Goal: Entertainment & Leisure: Browse casually

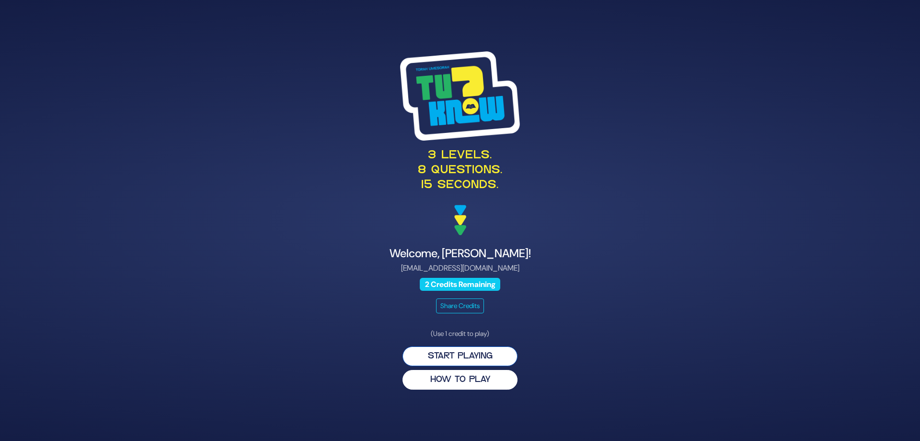
click at [470, 357] on button "Start Playing" at bounding box center [460, 356] width 115 height 20
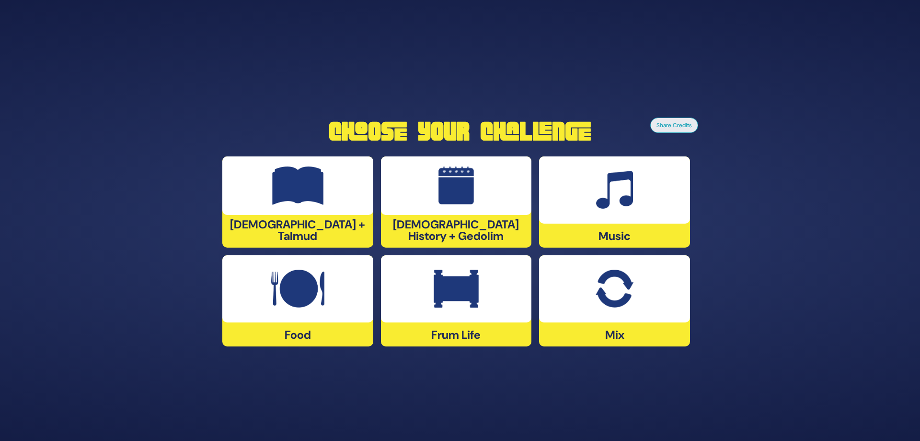
click at [434, 293] on img at bounding box center [456, 288] width 45 height 38
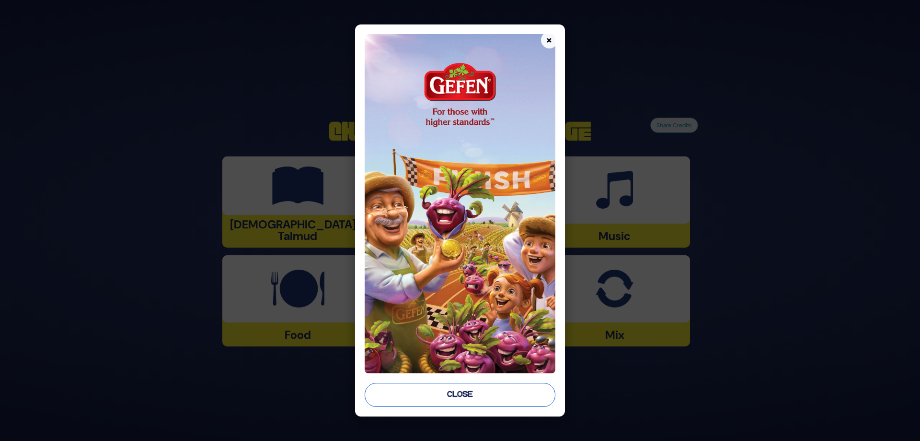
click at [465, 395] on button "Close" at bounding box center [460, 395] width 191 height 24
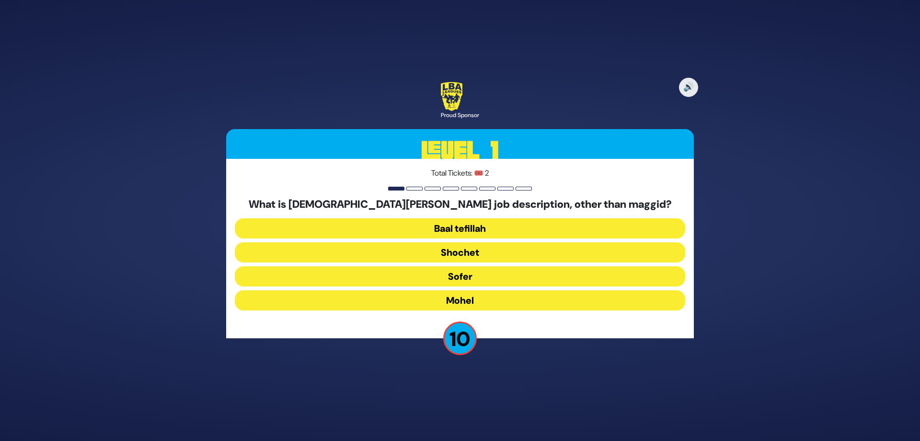
click at [464, 299] on button "Mohel" at bounding box center [460, 300] width 451 height 20
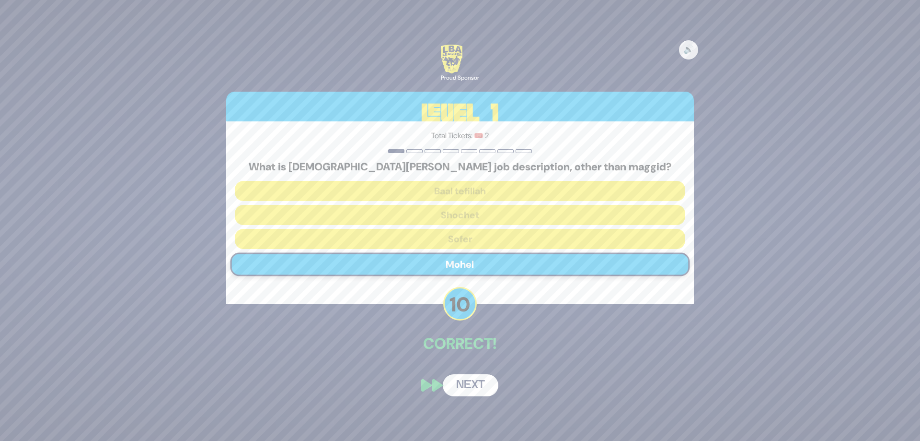
click at [471, 390] on button "Next" at bounding box center [471, 385] width 56 height 22
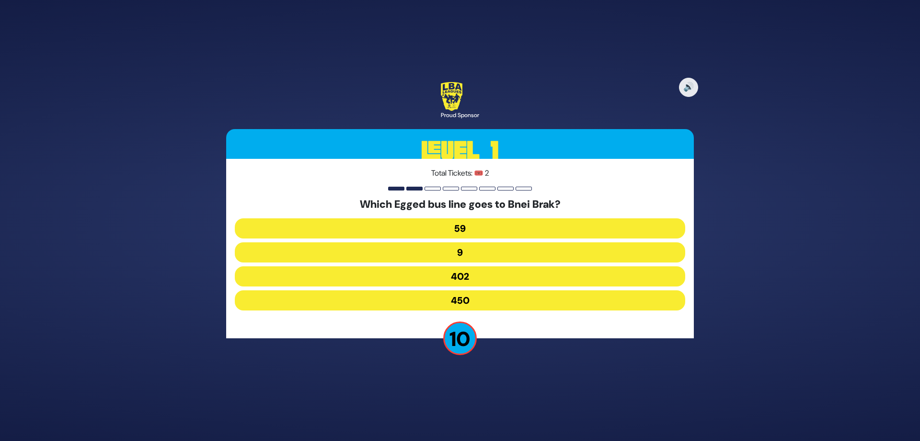
click at [473, 277] on button "402" at bounding box center [460, 276] width 451 height 20
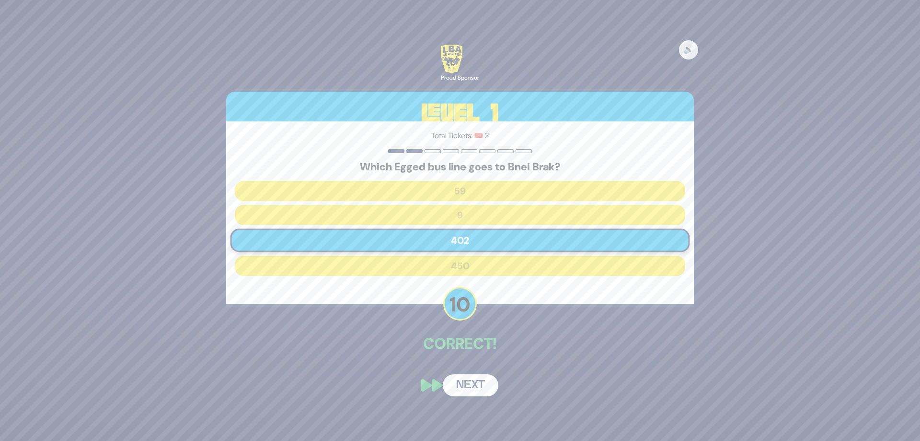
click at [466, 384] on button "Next" at bounding box center [471, 385] width 56 height 22
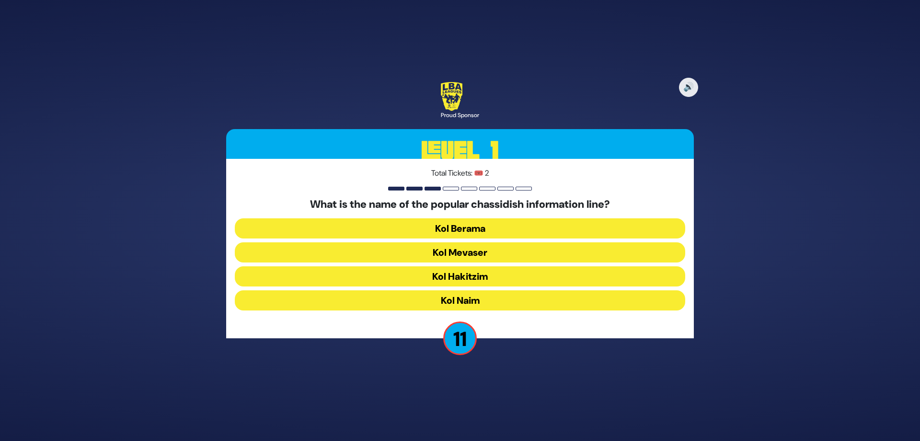
click at [465, 248] on button "Kol Mevaser" at bounding box center [460, 252] width 451 height 20
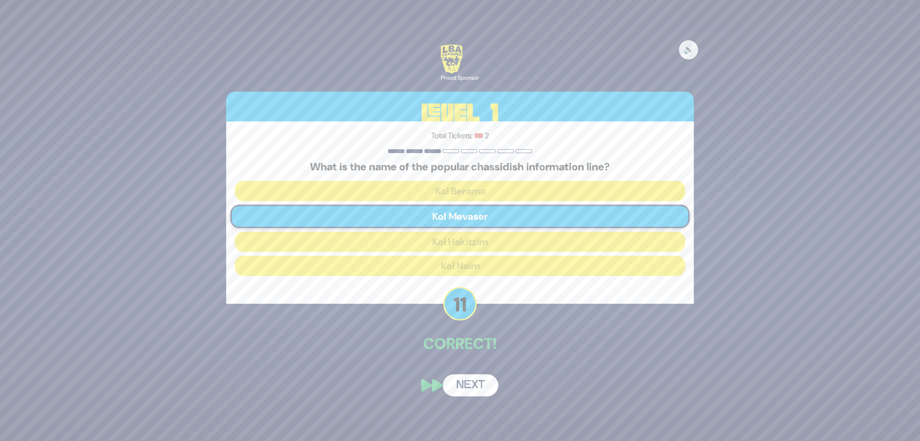
click at [470, 384] on button "Next" at bounding box center [471, 385] width 56 height 22
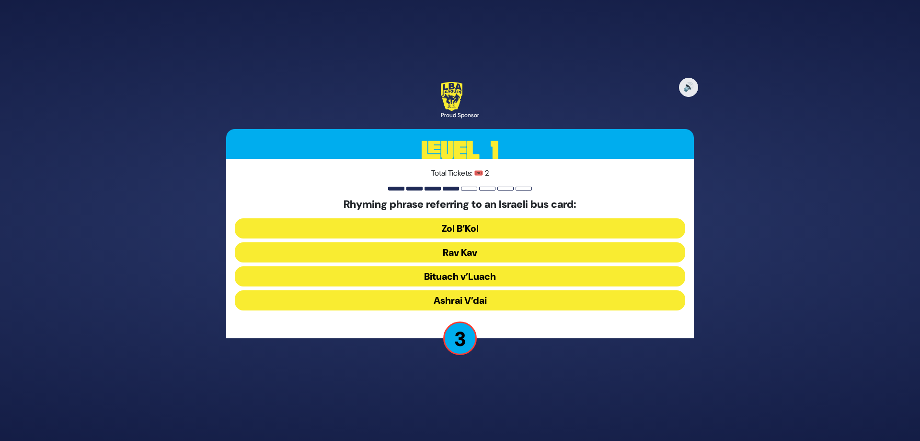
click at [465, 249] on button "Rav Kav" at bounding box center [460, 252] width 451 height 20
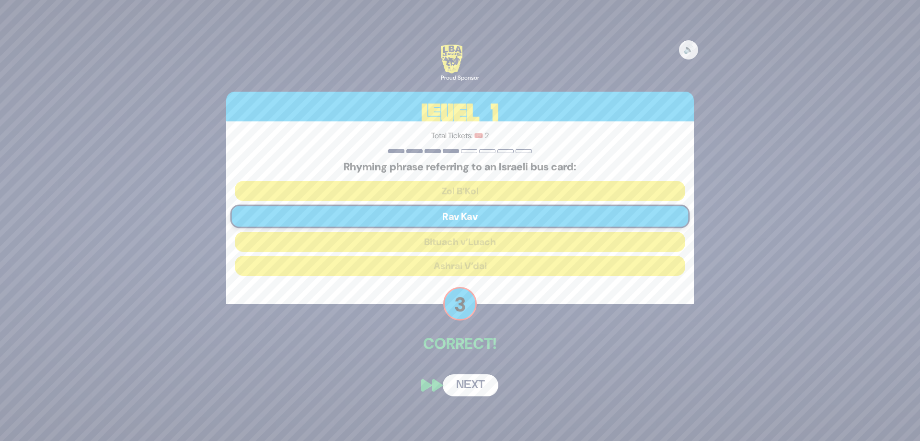
click at [472, 384] on button "Next" at bounding box center [471, 385] width 56 height 22
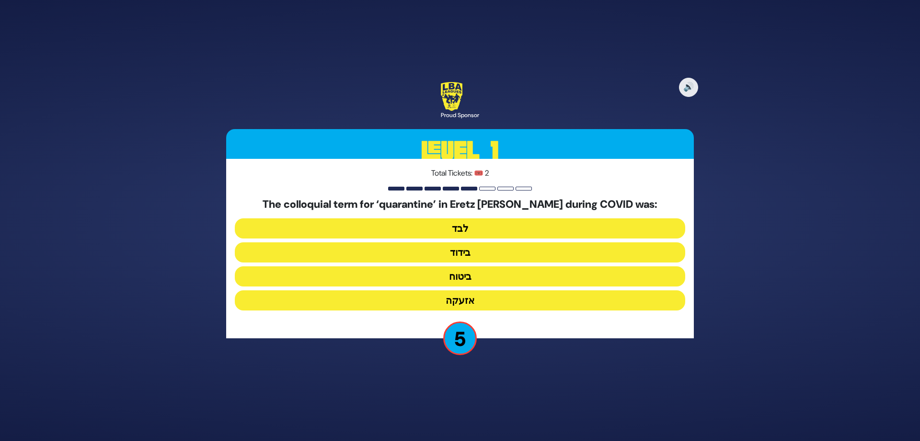
click at [468, 249] on button "בידוד" at bounding box center [460, 252] width 451 height 20
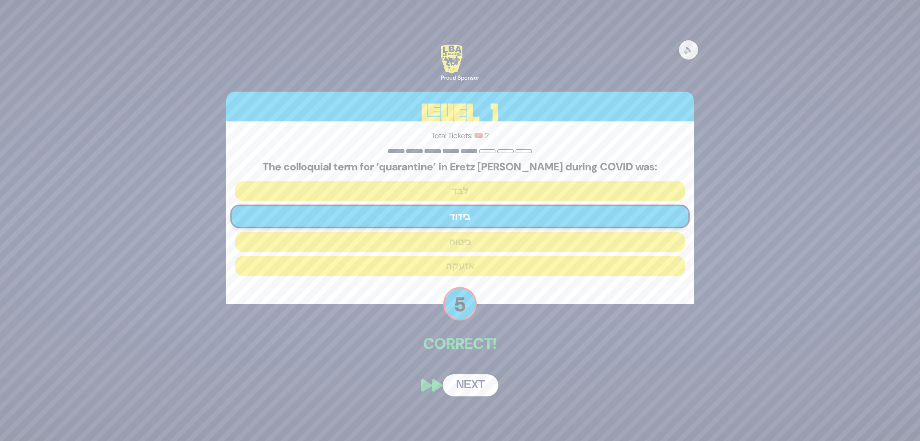
click at [474, 381] on button "Next" at bounding box center [471, 385] width 56 height 22
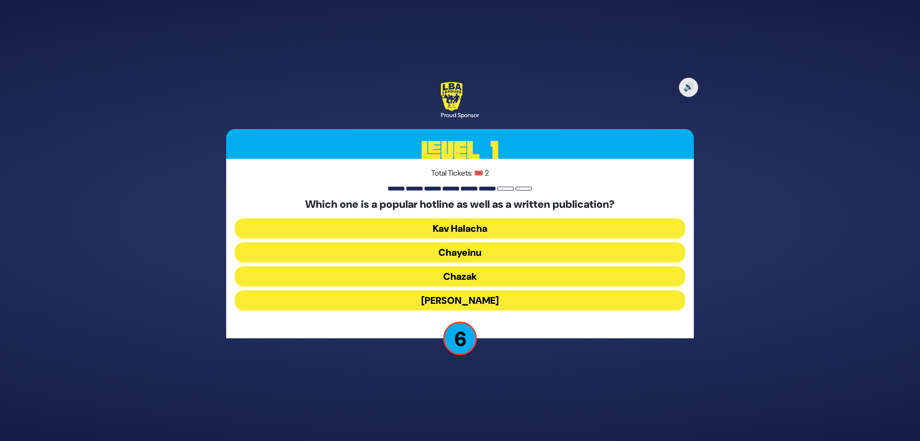
click at [468, 250] on button "Chayeinu" at bounding box center [460, 252] width 451 height 20
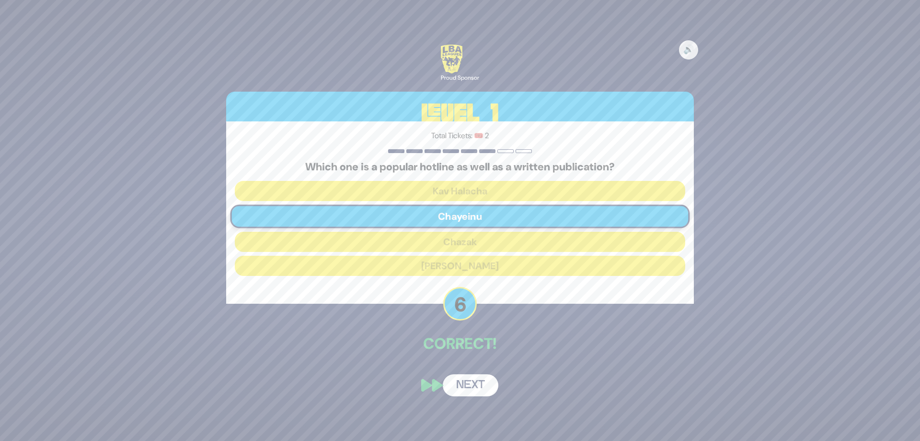
click at [471, 384] on button "Next" at bounding box center [471, 385] width 56 height 22
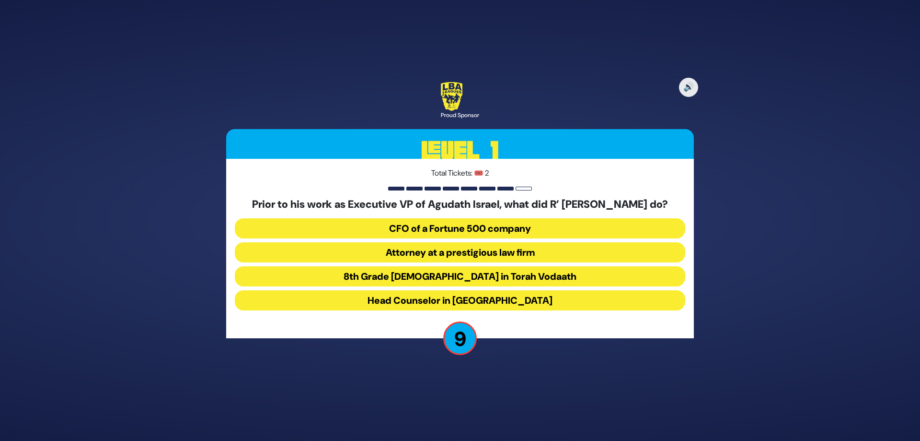
click at [460, 256] on button "Attorney at a prestigious law firm" at bounding box center [460, 252] width 451 height 20
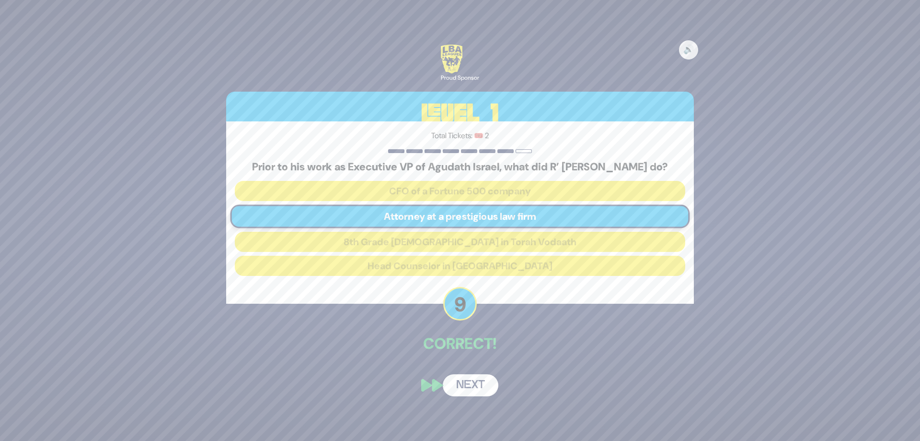
click at [473, 394] on button "Next" at bounding box center [471, 385] width 56 height 22
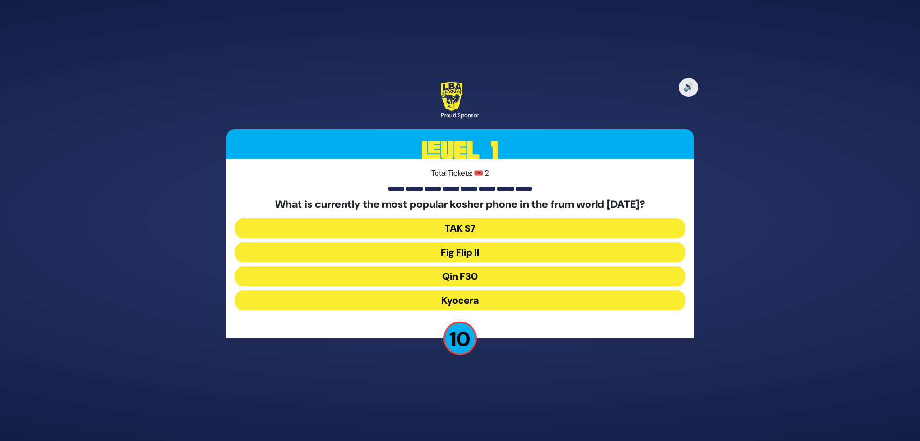
click at [478, 253] on button "Fig Flip II" at bounding box center [460, 252] width 451 height 20
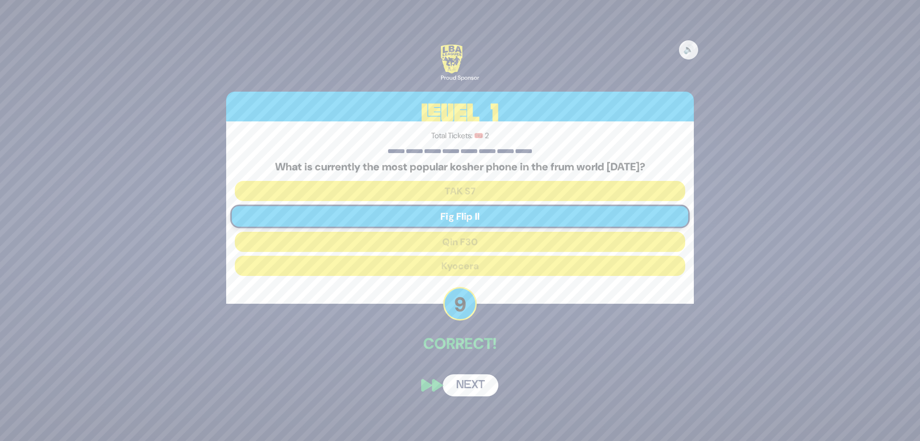
click at [469, 386] on button "Next" at bounding box center [471, 385] width 56 height 22
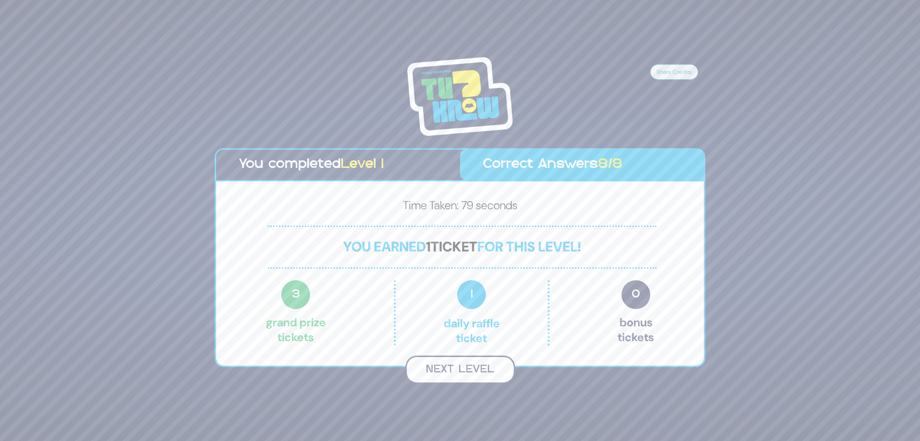
click at [469, 369] on button "Next Level" at bounding box center [461, 369] width 110 height 28
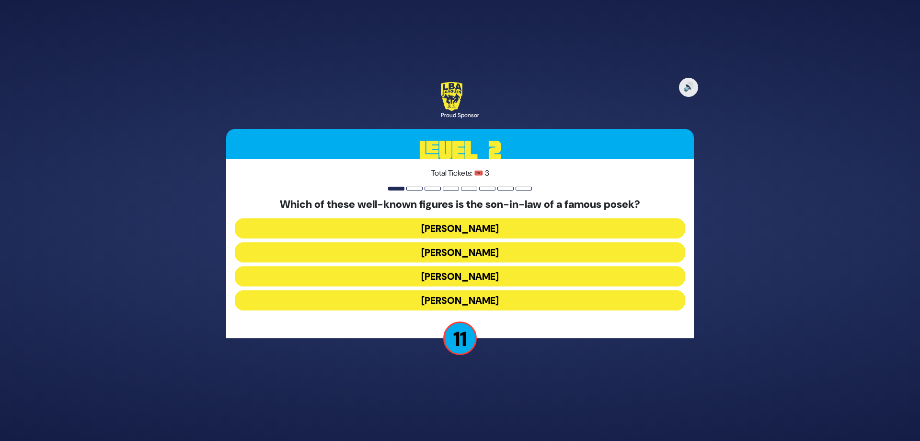
click at [488, 298] on button "Shlomo Yehuda Rechnitz" at bounding box center [460, 300] width 451 height 20
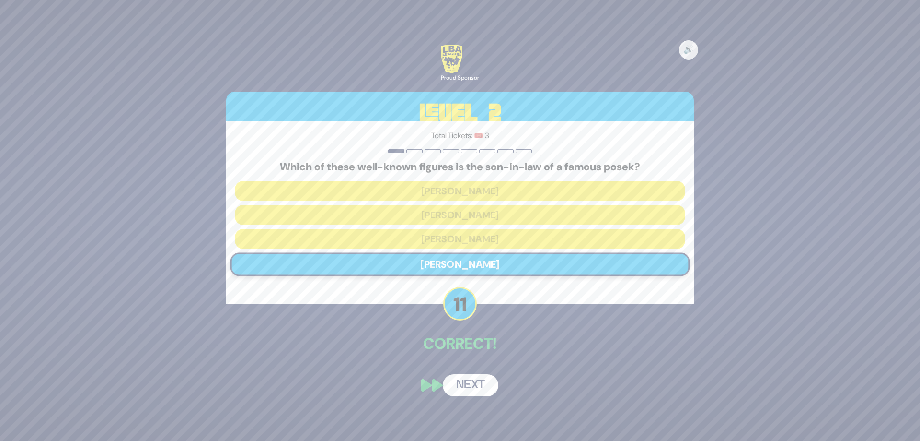
click at [467, 386] on button "Next" at bounding box center [471, 385] width 56 height 22
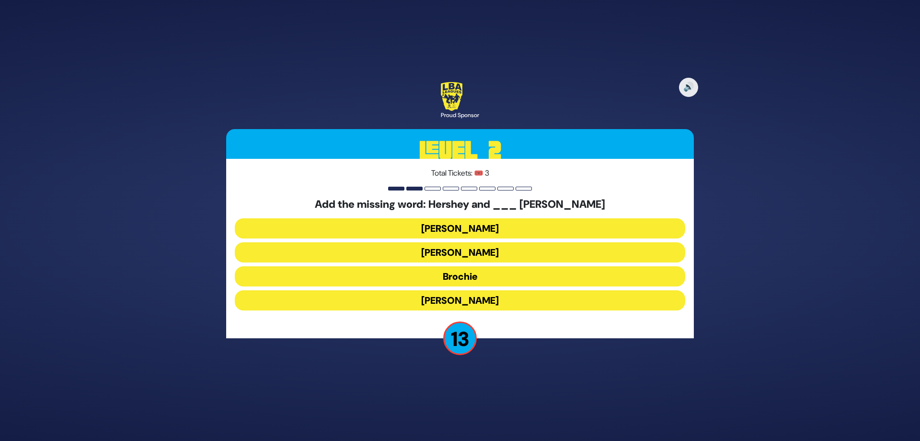
click at [466, 226] on button "Raizy" at bounding box center [460, 228] width 451 height 20
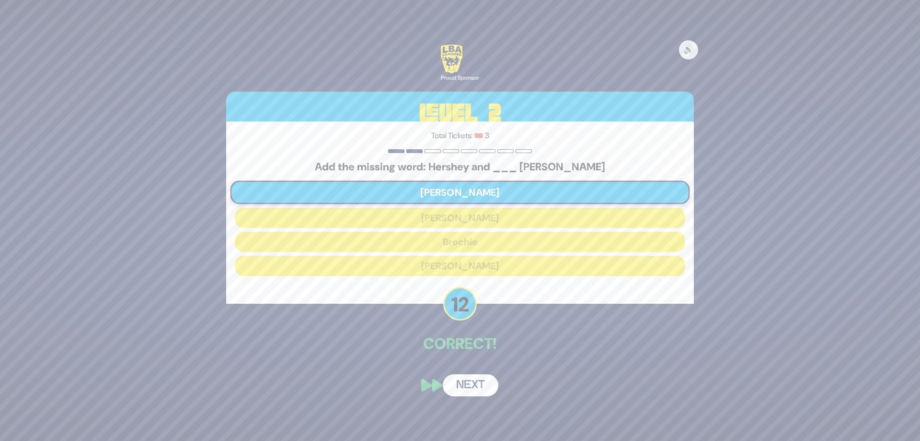
click at [476, 384] on button "Next" at bounding box center [471, 385] width 56 height 22
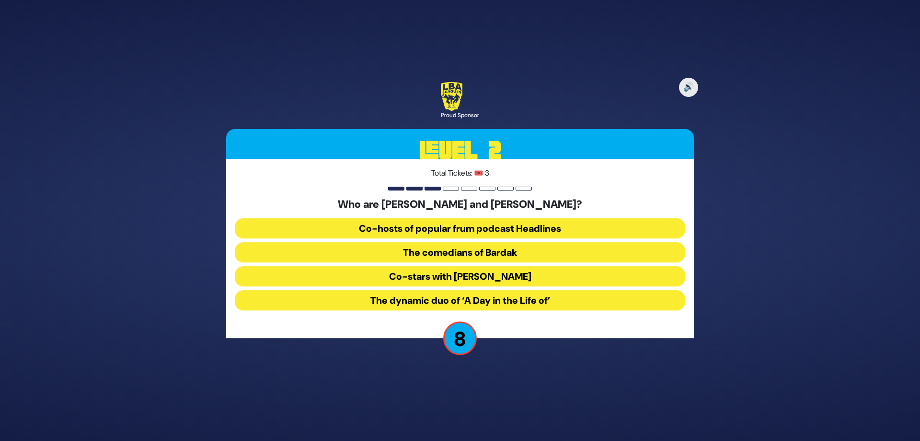
click at [486, 252] on button "The comedians of Bardak" at bounding box center [460, 252] width 451 height 20
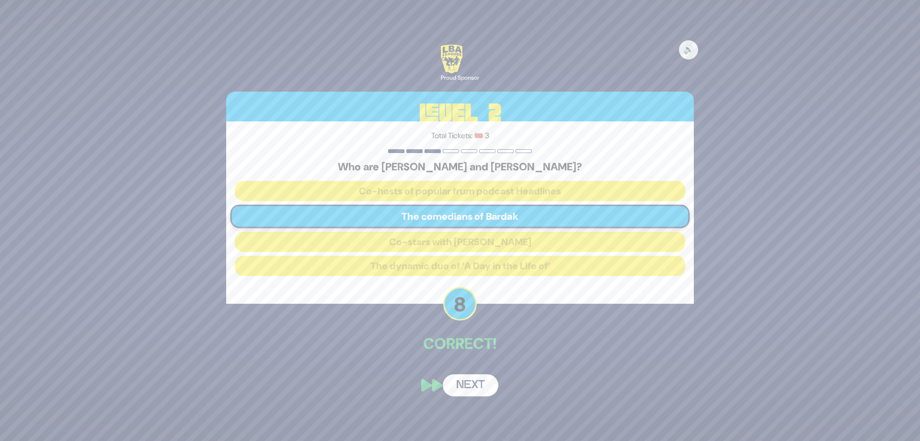
click at [471, 387] on button "Next" at bounding box center [471, 385] width 56 height 22
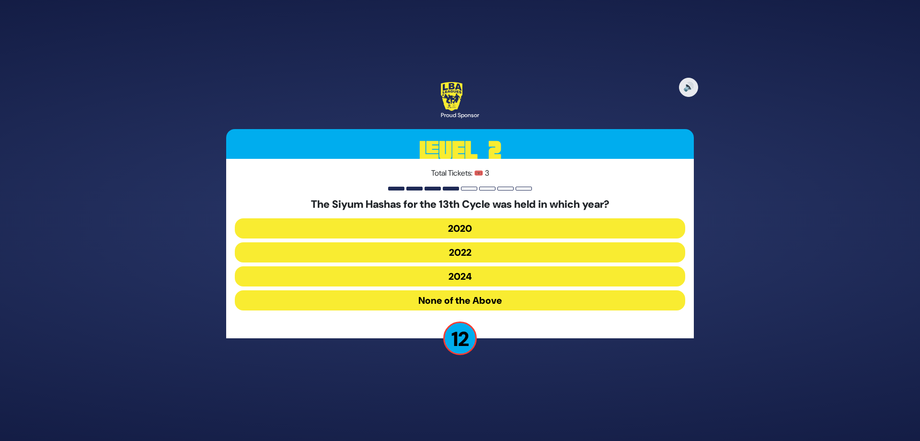
click at [467, 228] on button "2020" at bounding box center [460, 228] width 451 height 20
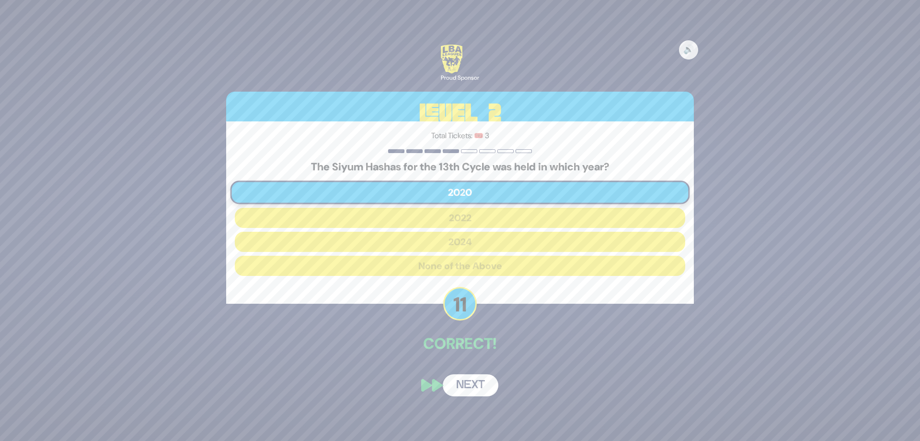
click at [471, 383] on button "Next" at bounding box center [471, 385] width 56 height 22
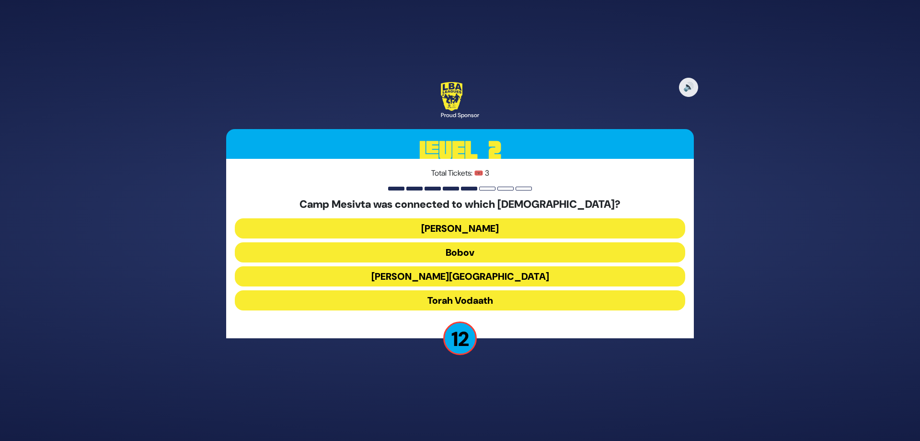
click at [457, 302] on button "Torah Vodaath" at bounding box center [460, 300] width 451 height 20
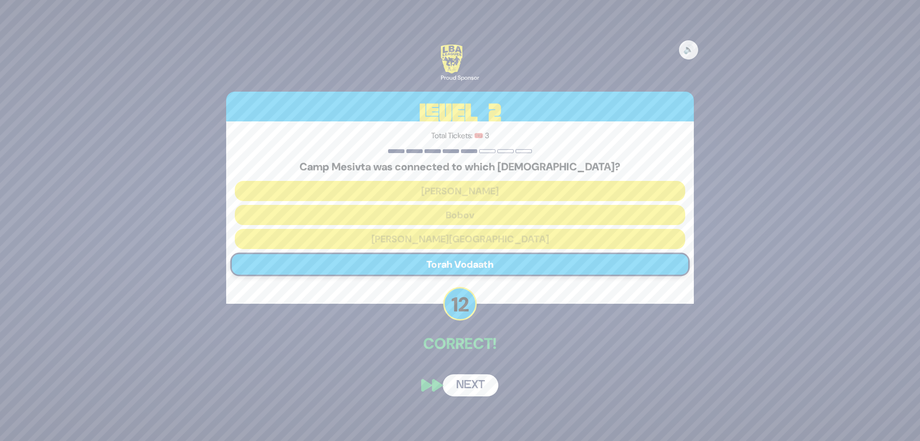
click at [469, 384] on button "Next" at bounding box center [471, 385] width 56 height 22
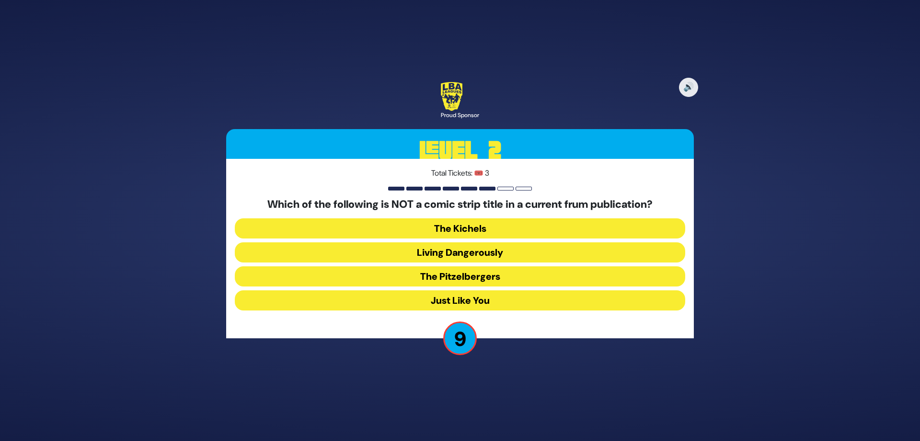
click at [464, 272] on button "The Pitzelbergers" at bounding box center [460, 276] width 451 height 20
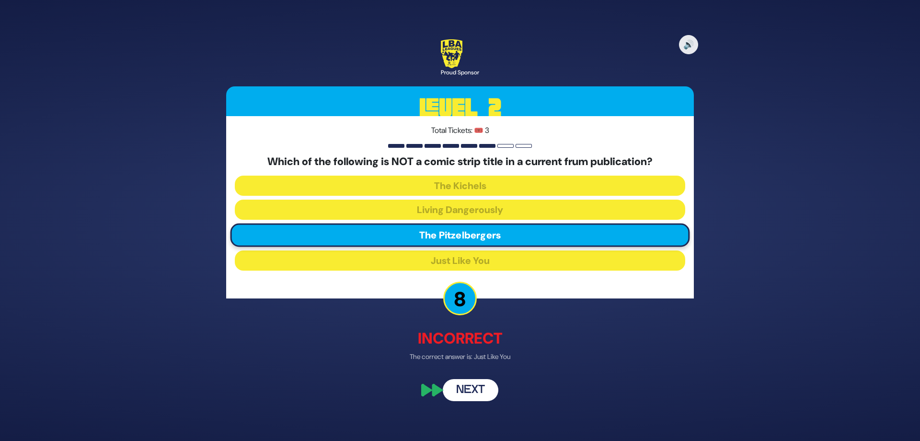
click at [475, 387] on button "Next" at bounding box center [471, 390] width 56 height 22
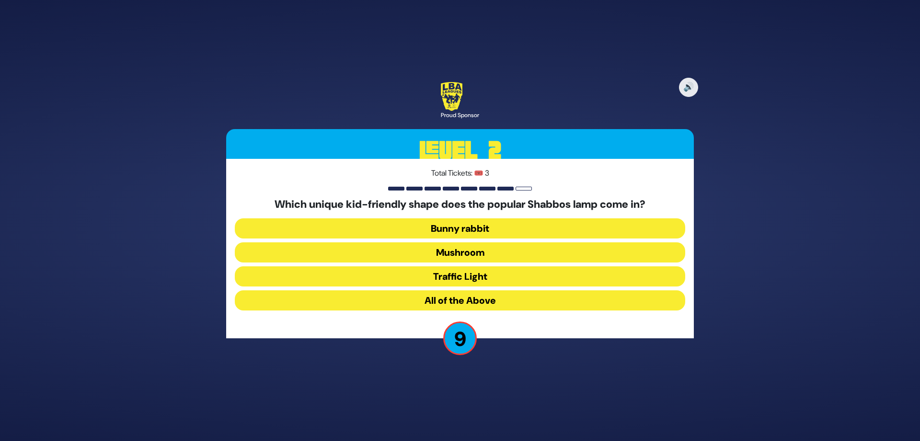
click at [477, 305] on button "All of the Above" at bounding box center [460, 300] width 451 height 20
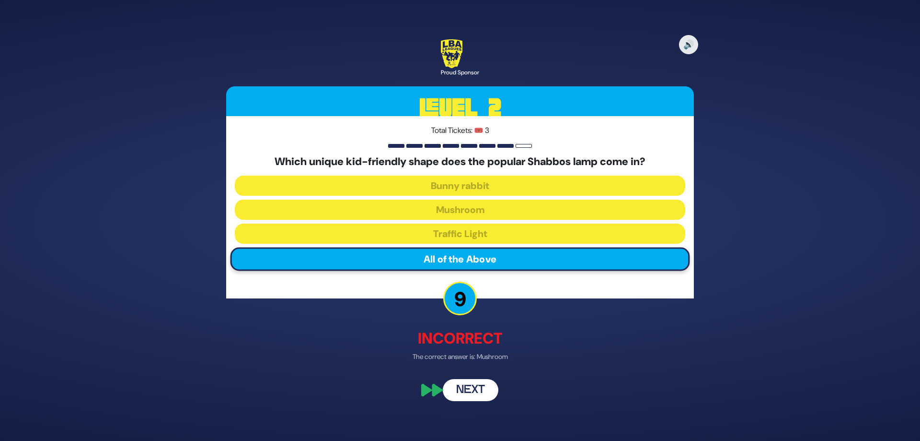
click at [472, 393] on button "Next" at bounding box center [471, 390] width 56 height 22
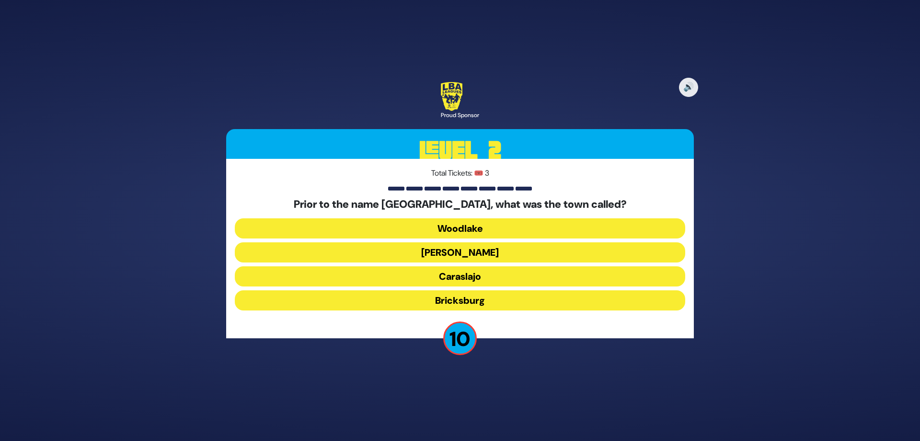
click at [473, 227] on button "Woodlake" at bounding box center [460, 228] width 451 height 20
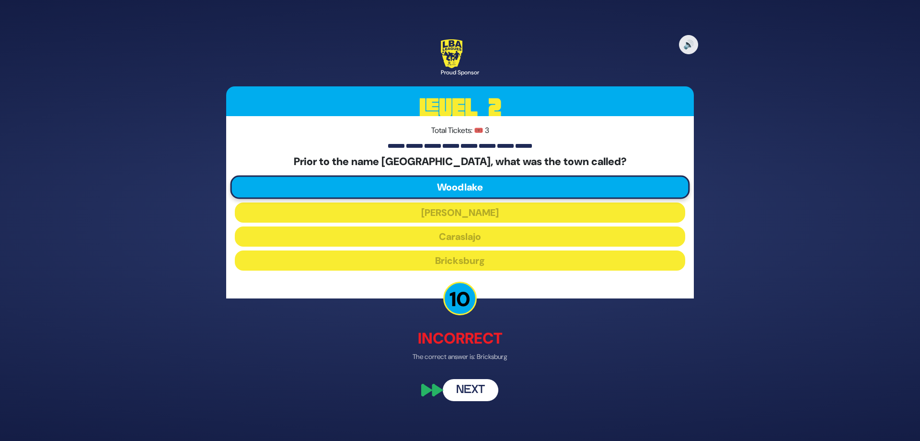
click at [468, 389] on button "Next" at bounding box center [471, 390] width 56 height 22
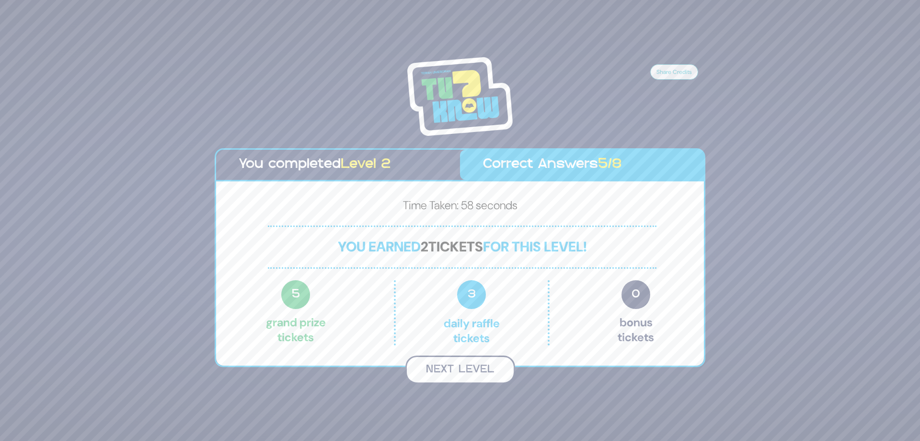
click at [476, 372] on button "Next Level" at bounding box center [461, 369] width 110 height 28
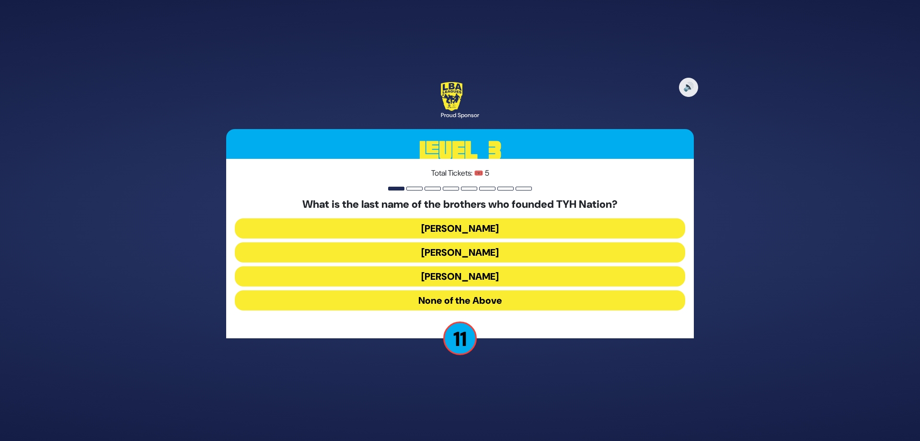
click at [486, 302] on button "None of the Above" at bounding box center [460, 300] width 451 height 20
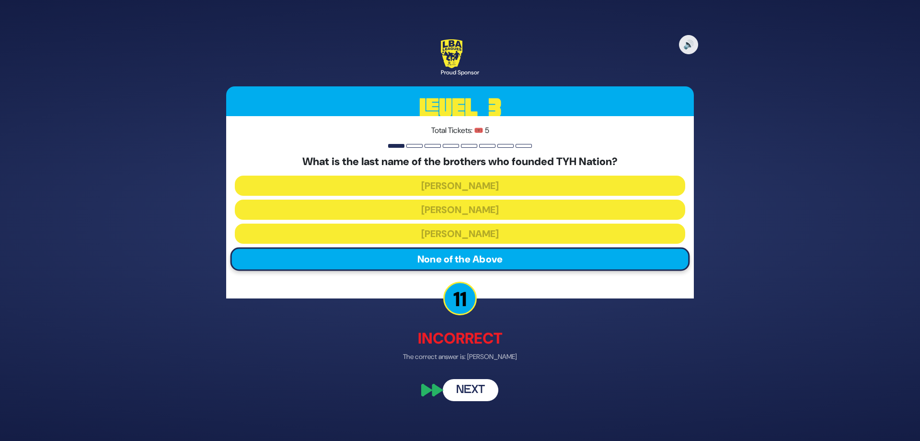
click at [473, 389] on button "Next" at bounding box center [471, 390] width 56 height 22
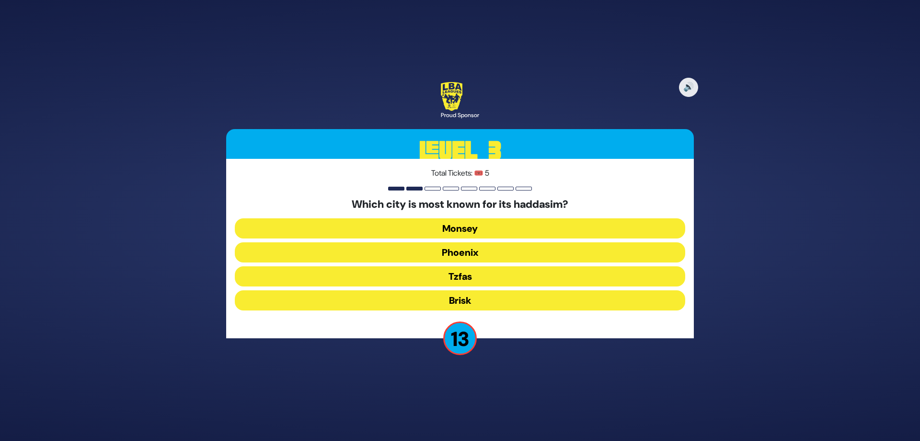
click at [469, 230] on button "Monsey" at bounding box center [460, 228] width 451 height 20
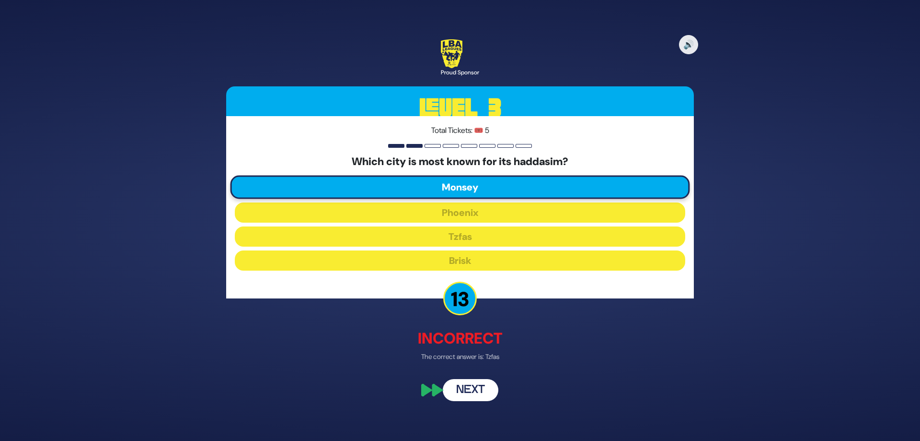
click at [477, 388] on button "Next" at bounding box center [471, 390] width 56 height 22
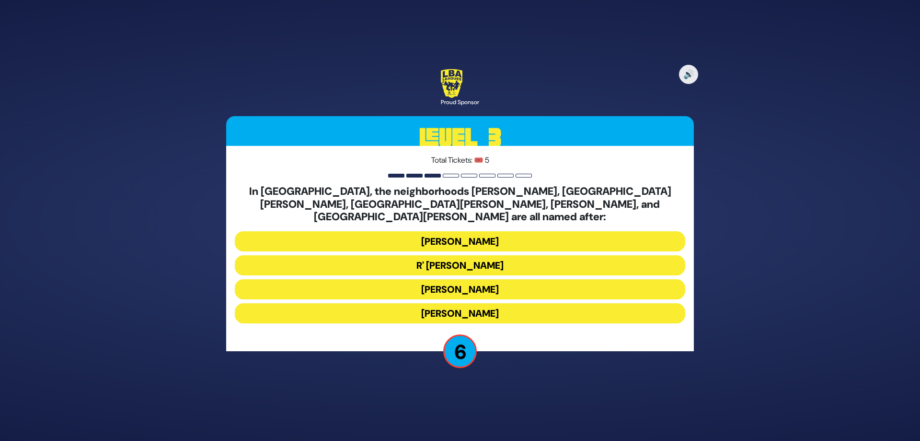
click at [480, 282] on button "Moses Montefiore" at bounding box center [460, 289] width 451 height 20
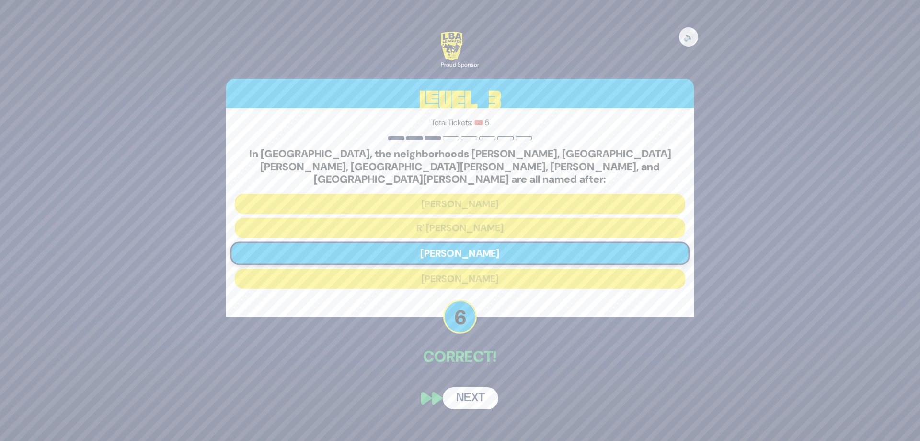
click at [475, 392] on button "Next" at bounding box center [471, 398] width 56 height 22
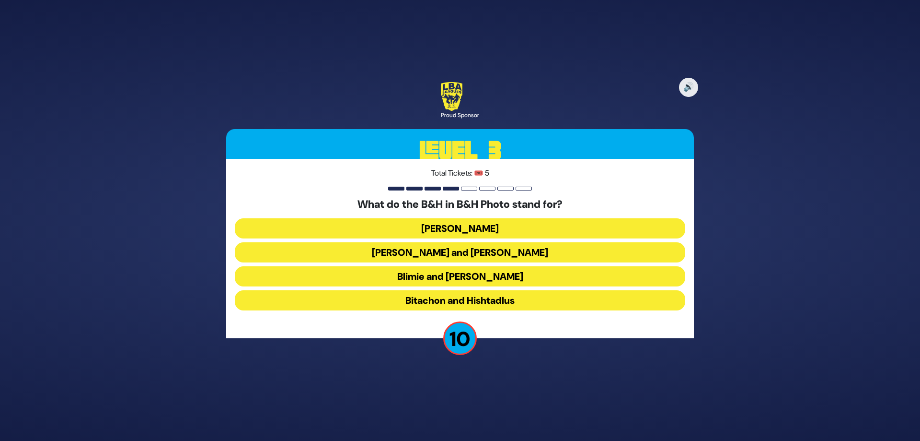
click at [483, 302] on button "Bitachon and Hishtadlus" at bounding box center [460, 300] width 451 height 20
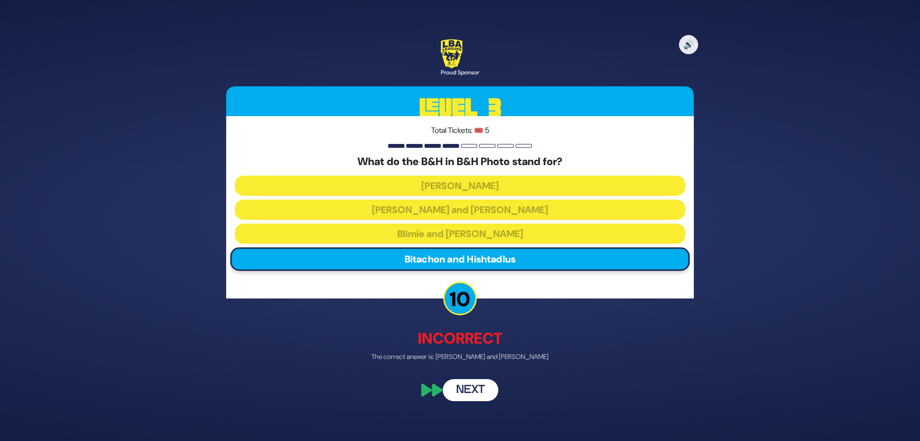
click at [471, 393] on button "Next" at bounding box center [471, 390] width 56 height 22
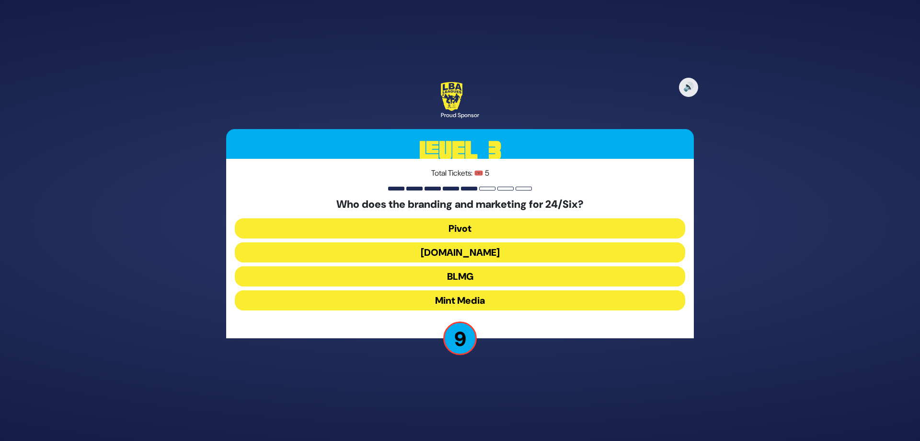
click at [464, 296] on button "Mint Media" at bounding box center [460, 300] width 451 height 20
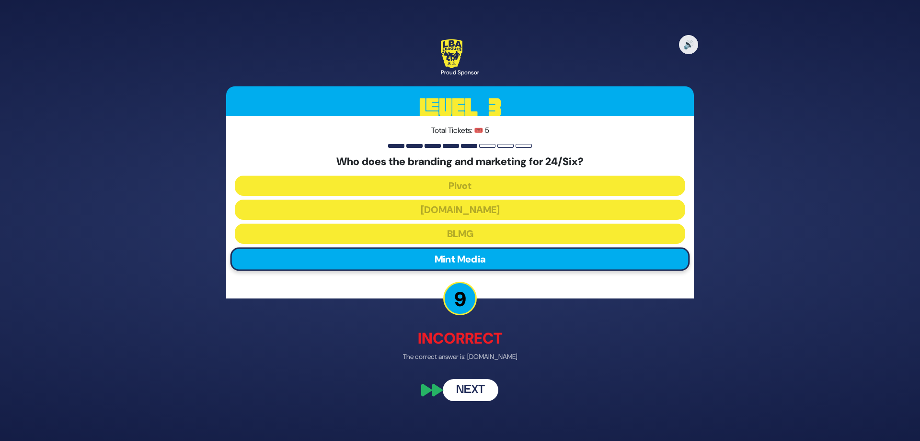
click at [471, 392] on button "Next" at bounding box center [471, 390] width 56 height 22
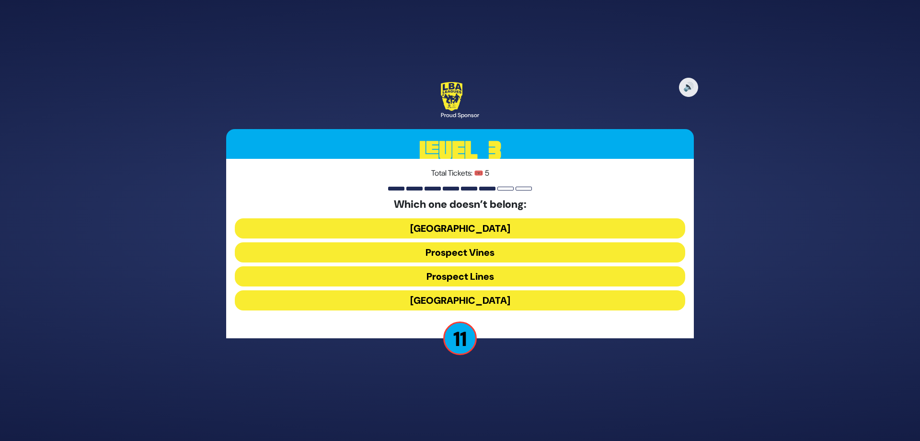
click at [469, 275] on button "Prospect Lines" at bounding box center [460, 276] width 451 height 20
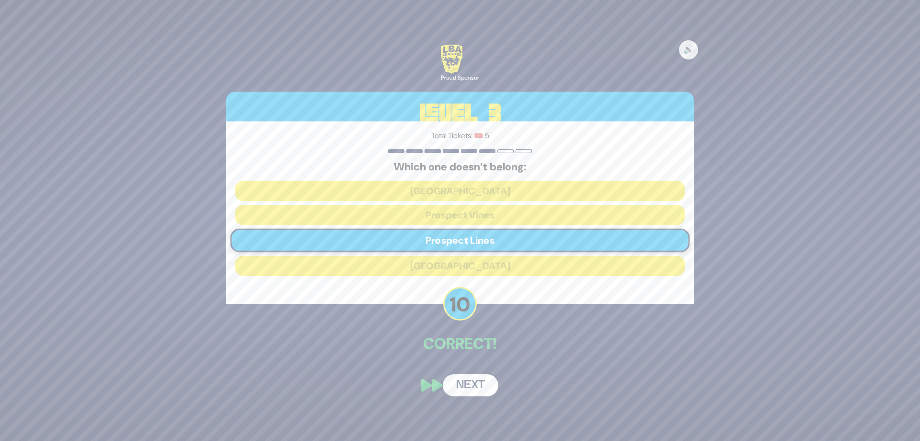
click at [483, 390] on button "Next" at bounding box center [471, 385] width 56 height 22
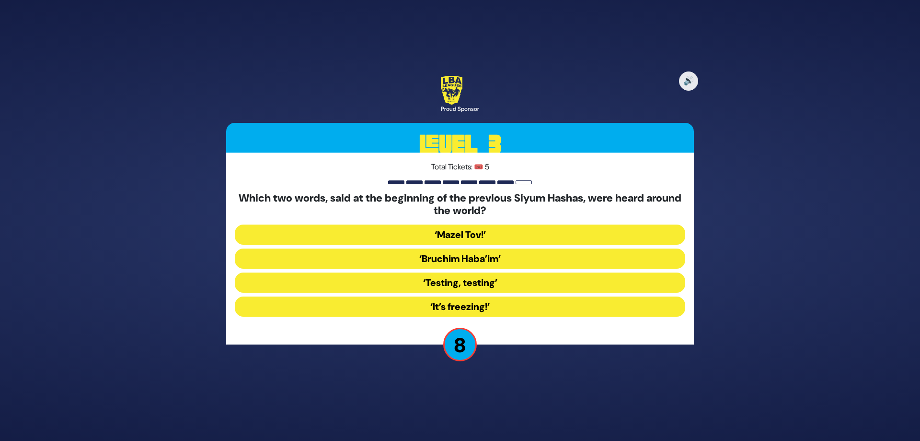
click at [475, 306] on button "‘It’s freezing!’" at bounding box center [460, 306] width 451 height 20
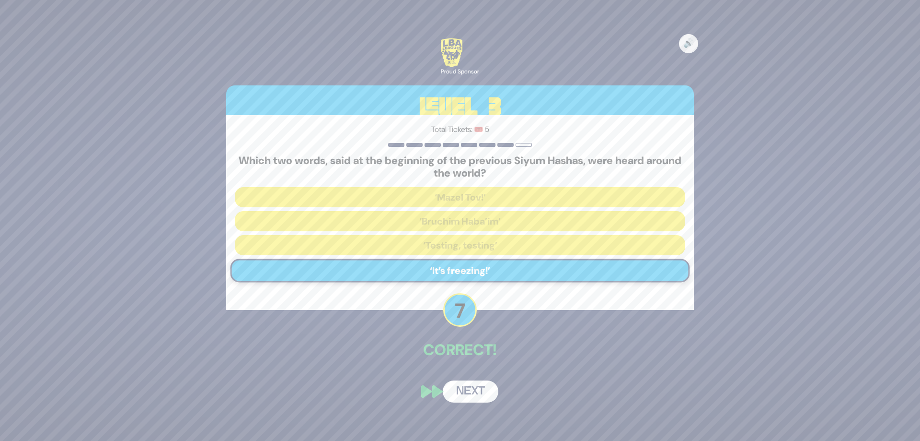
click at [475, 391] on button "Next" at bounding box center [471, 391] width 56 height 22
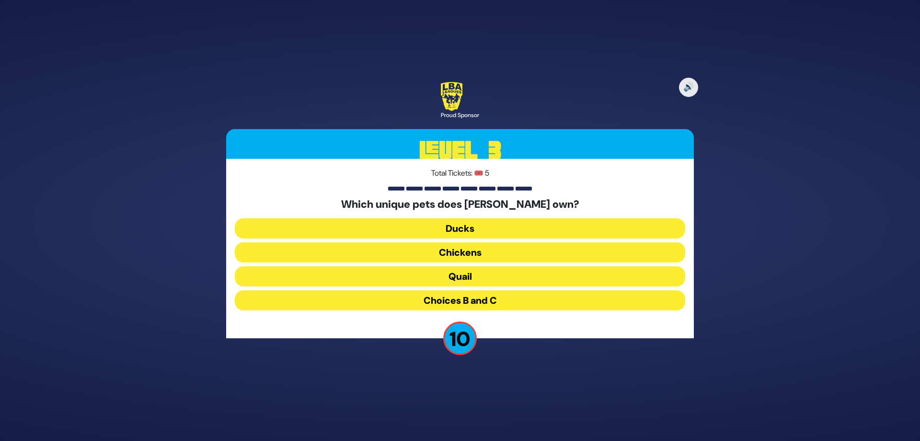
click at [477, 298] on button "Choices B and C" at bounding box center [460, 300] width 451 height 20
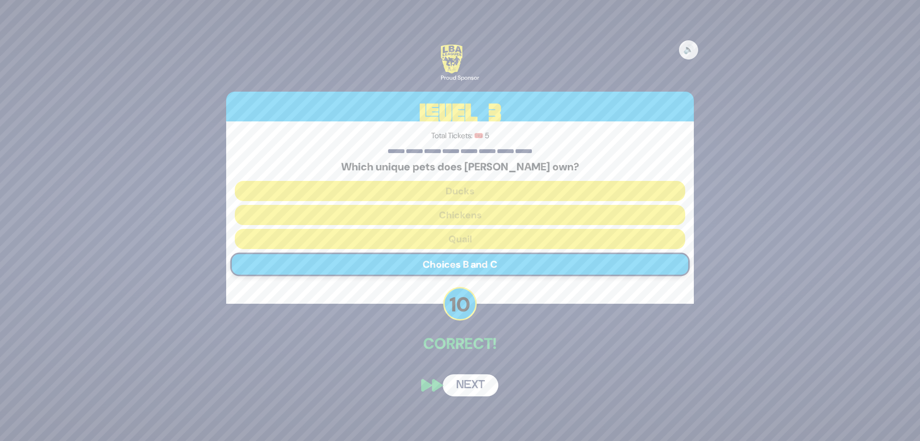
click at [477, 383] on button "Next" at bounding box center [471, 385] width 56 height 22
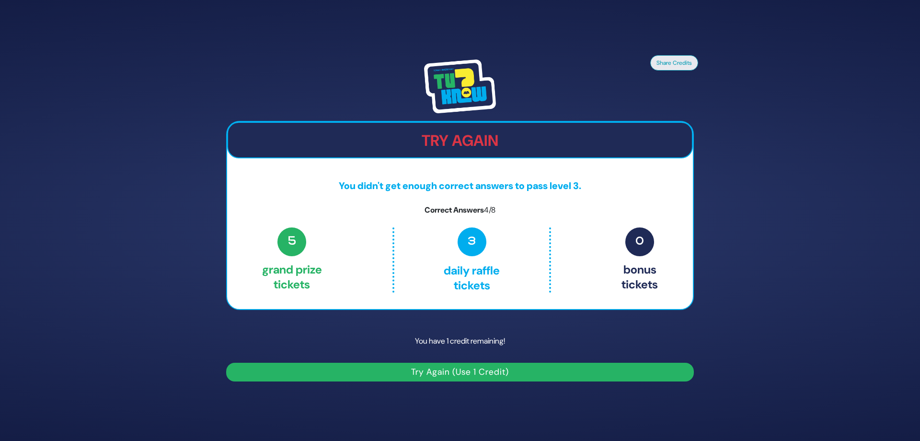
click at [473, 368] on button "Try Again (Use 1 Credit)" at bounding box center [460, 371] width 468 height 19
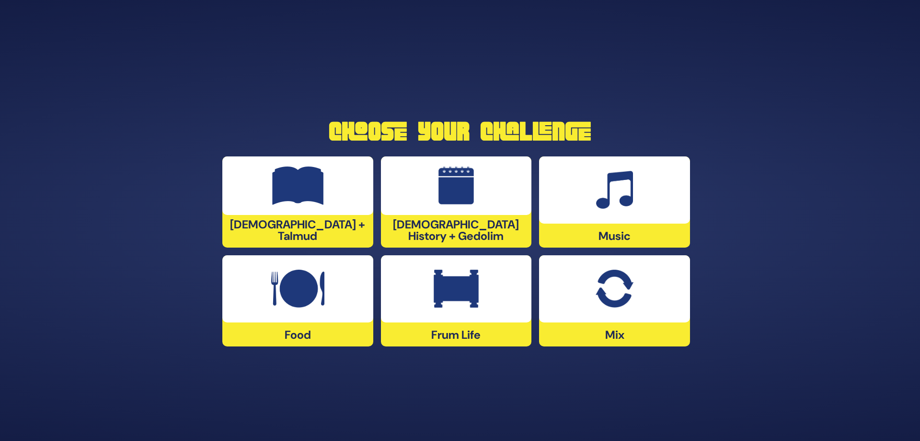
click at [324, 225] on div "[DEMOGRAPHIC_DATA] + Talmud" at bounding box center [297, 201] width 151 height 91
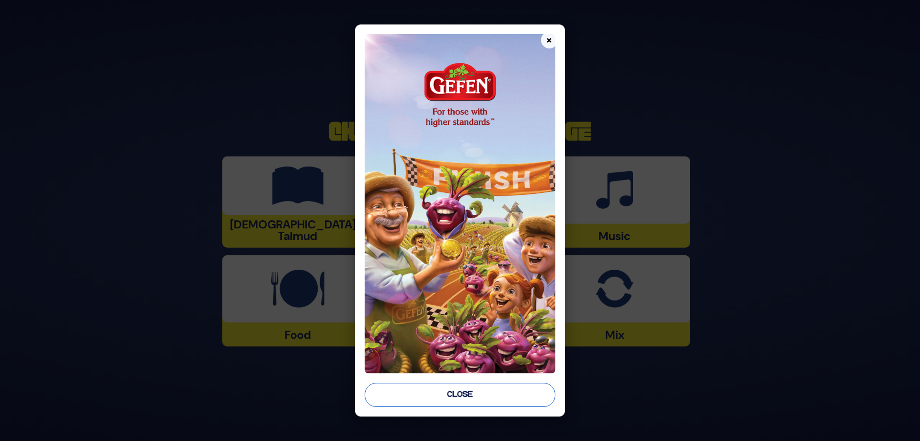
click at [474, 392] on button "Close" at bounding box center [460, 395] width 191 height 24
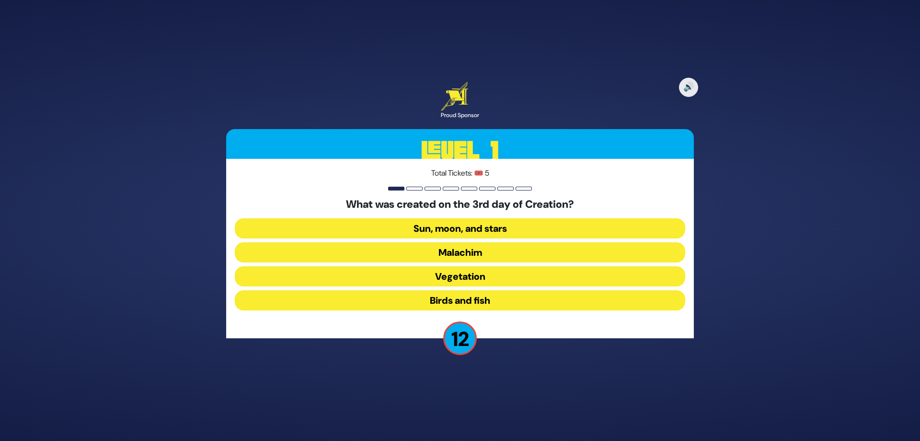
click at [485, 230] on button "Sun, moon, and stars" at bounding box center [460, 228] width 451 height 20
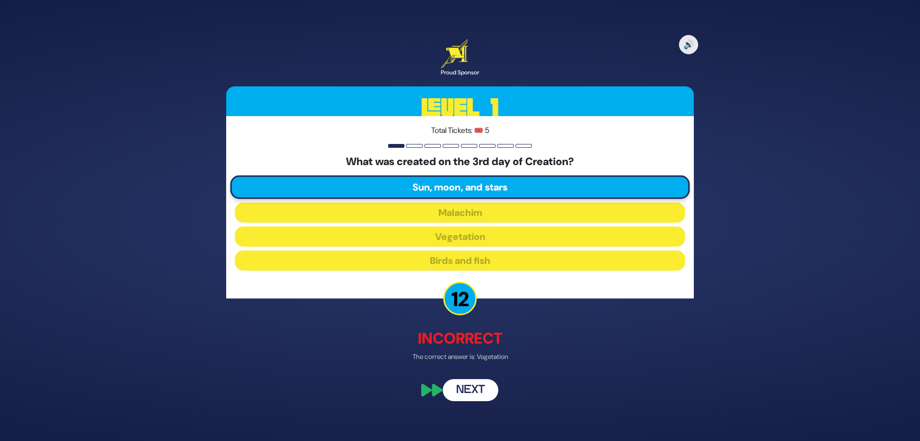
click at [472, 388] on button "Next" at bounding box center [471, 390] width 56 height 22
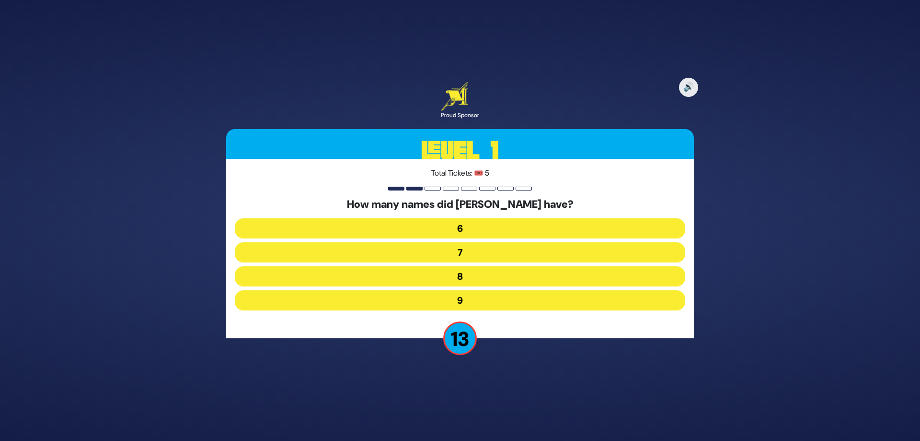
click at [463, 248] on button "7" at bounding box center [460, 252] width 451 height 20
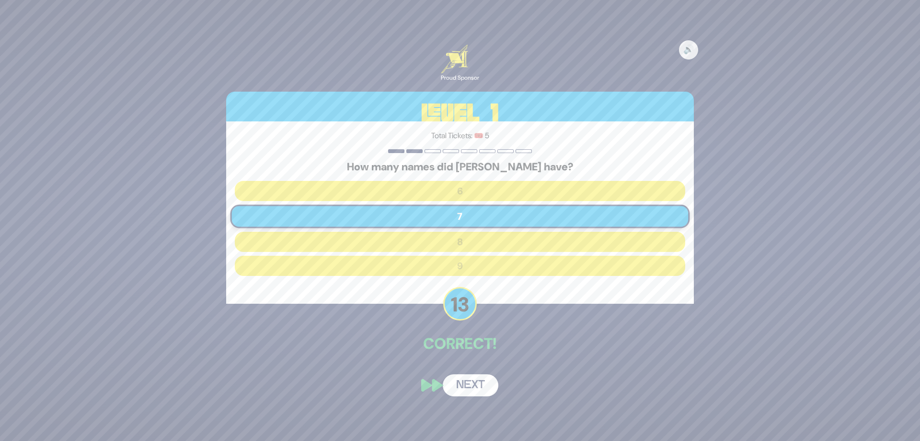
click at [471, 381] on button "Next" at bounding box center [471, 385] width 56 height 22
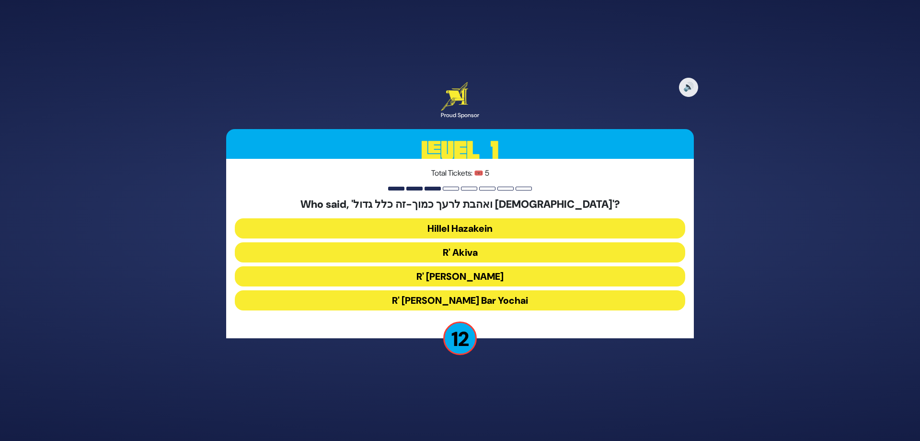
click at [476, 250] on button "R' Akiva" at bounding box center [460, 252] width 451 height 20
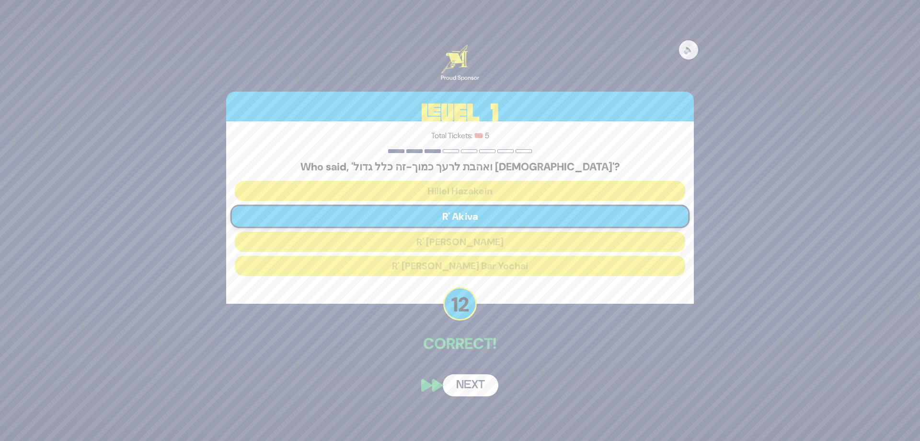
click at [470, 387] on button "Next" at bounding box center [471, 385] width 56 height 22
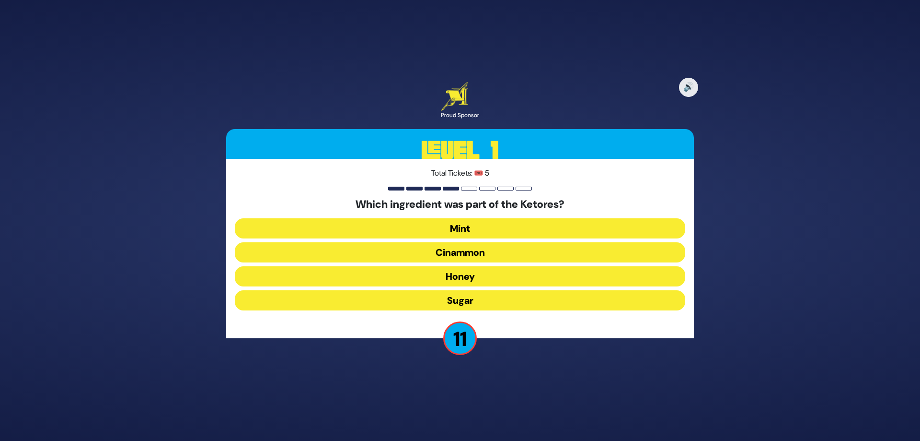
click at [469, 302] on button "Sugar" at bounding box center [460, 300] width 451 height 20
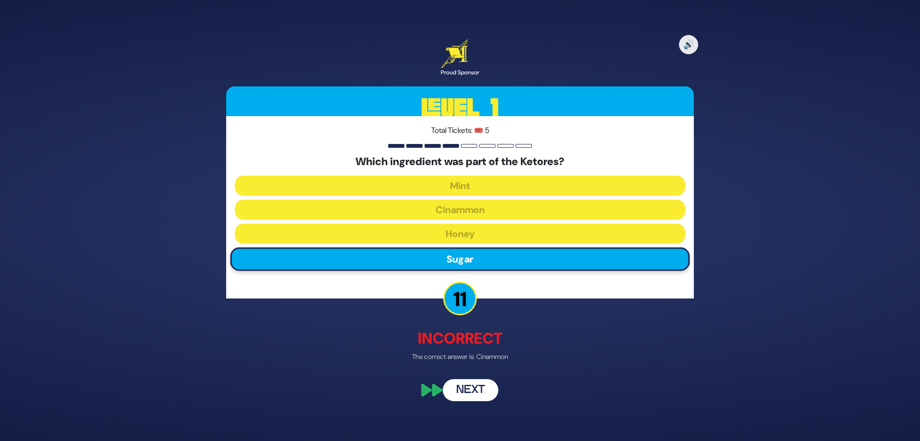
click at [475, 389] on button "Next" at bounding box center [471, 390] width 56 height 22
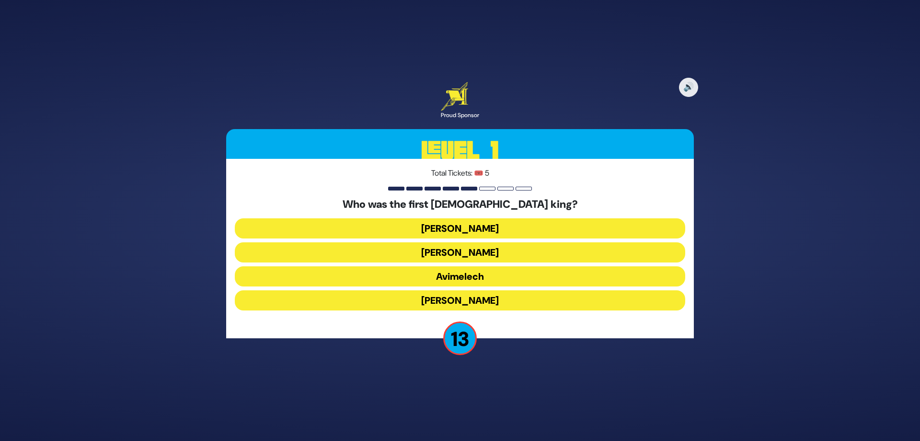
click at [465, 227] on button "[PERSON_NAME]" at bounding box center [460, 228] width 451 height 20
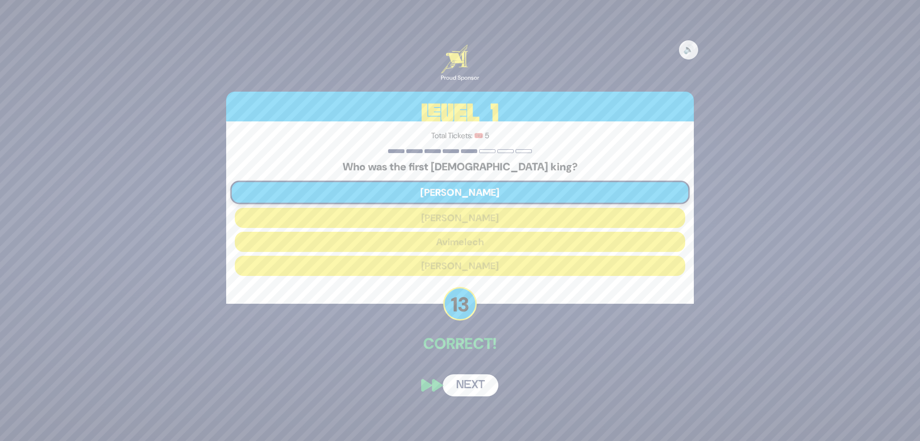
click at [476, 384] on button "Next" at bounding box center [471, 385] width 56 height 22
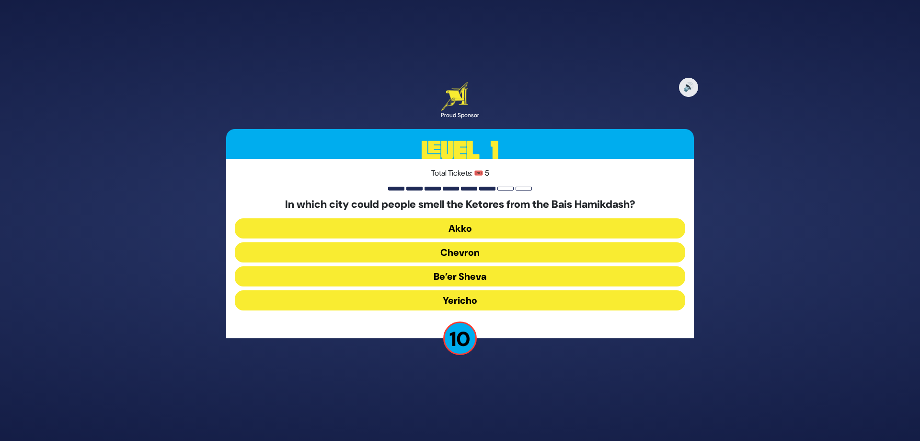
click at [471, 228] on button "Akko" at bounding box center [460, 228] width 451 height 20
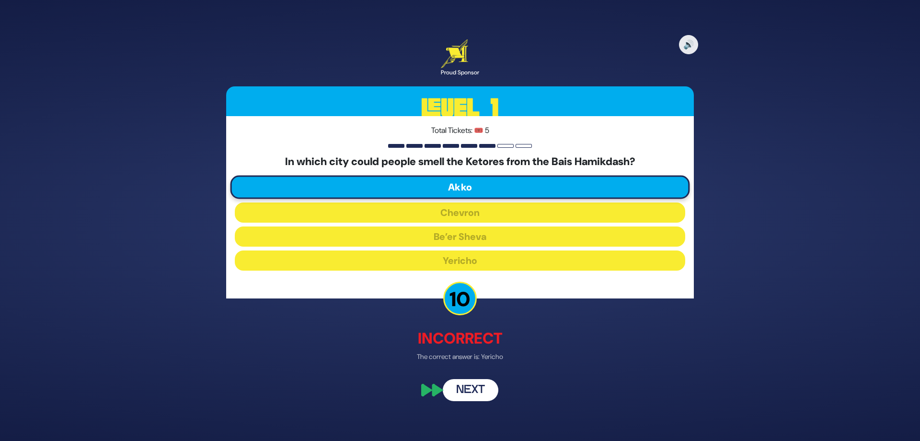
click at [471, 393] on button "Next" at bounding box center [471, 390] width 56 height 22
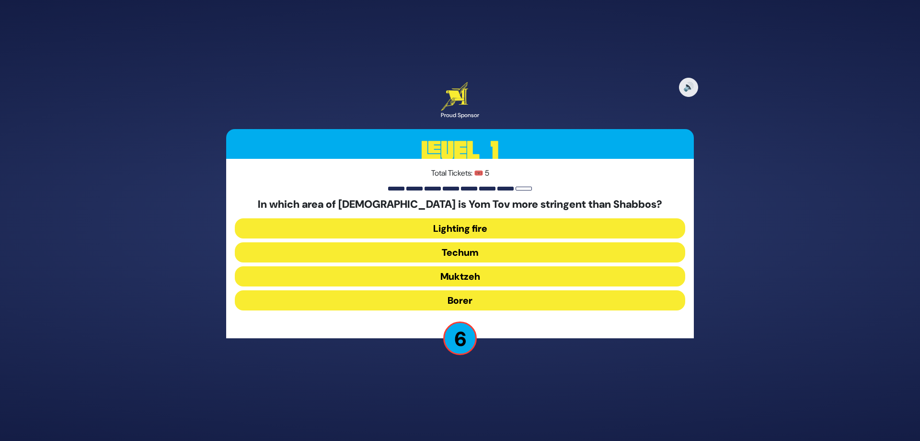
click at [470, 273] on button "Muktzeh" at bounding box center [460, 276] width 451 height 20
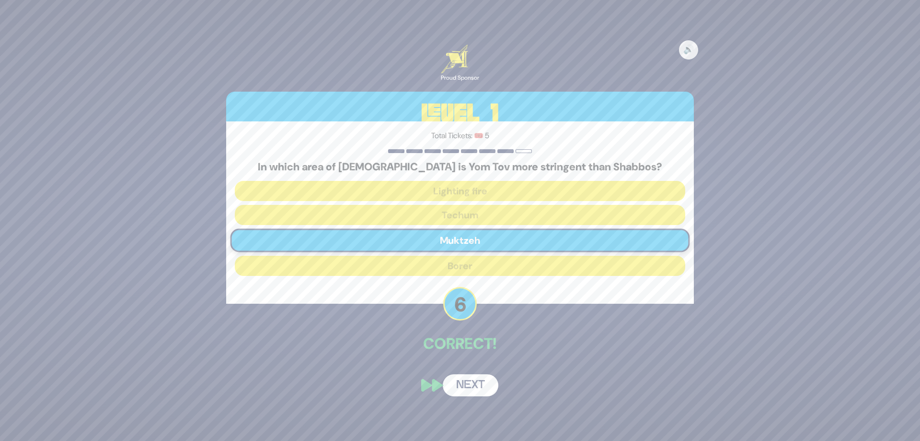
click at [480, 385] on button "Next" at bounding box center [471, 385] width 56 height 22
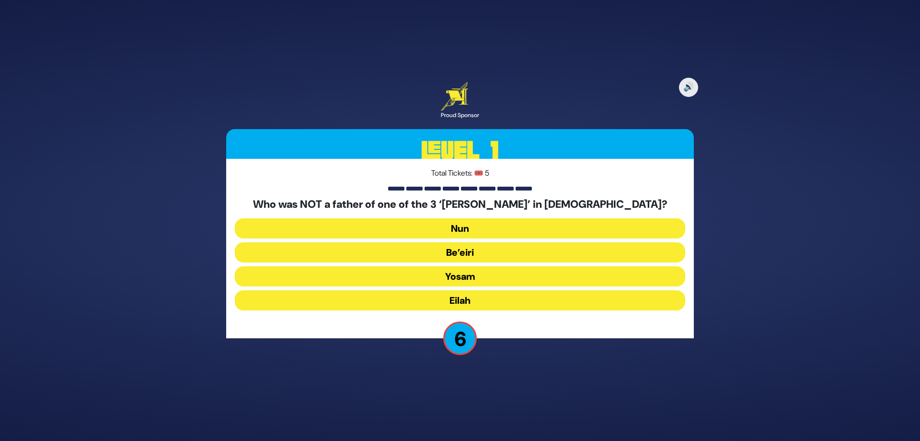
click at [478, 300] on button "Eilah" at bounding box center [460, 300] width 451 height 20
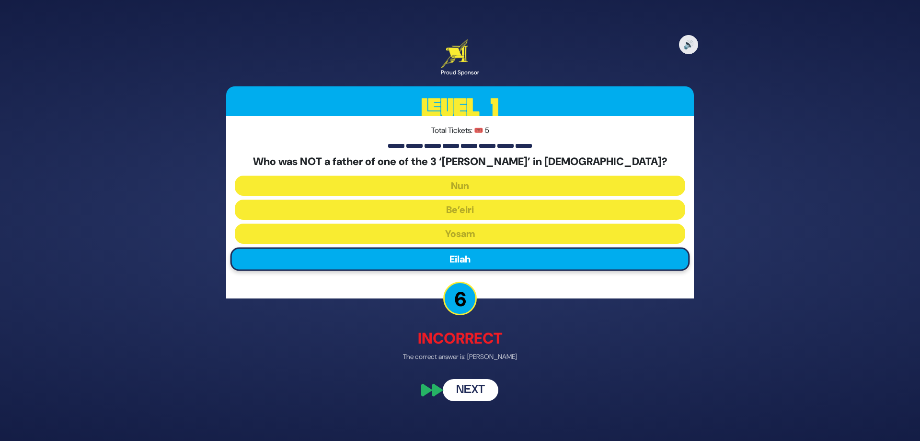
click at [476, 388] on button "Next" at bounding box center [471, 390] width 56 height 22
